Goal: Check status: Check status

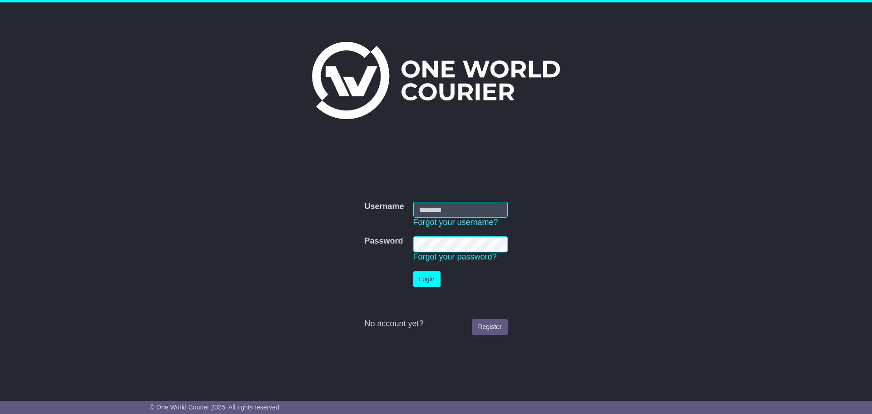
type input "**********"
click at [428, 278] on button "Login" at bounding box center [426, 279] width 27 height 16
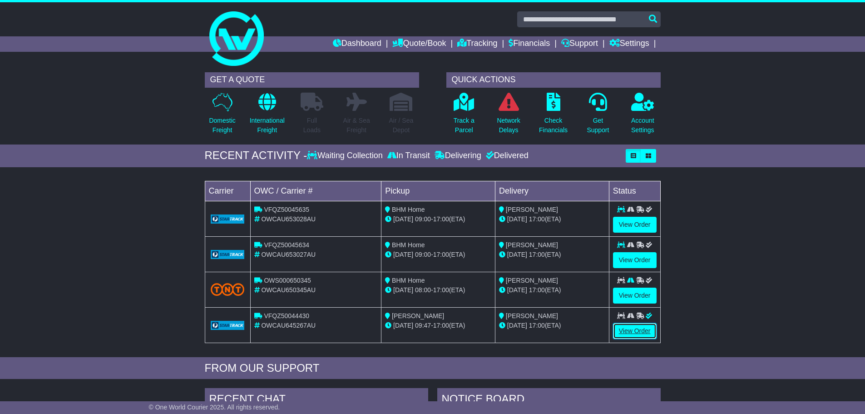
click at [623, 332] on link "View Order" at bounding box center [635, 331] width 44 height 16
